Goal: Book appointment/travel/reservation

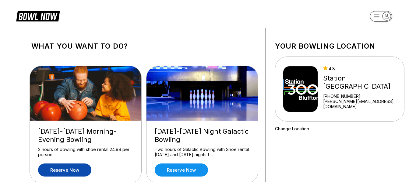
click at [80, 171] on link "Reserve now" at bounding box center [64, 170] width 53 height 13
click at [378, 18] on icon "button" at bounding box center [376, 16] width 5 height 3
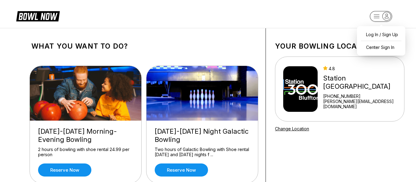
click at [307, 86] on img at bounding box center [300, 89] width 34 height 46
